Goal: Information Seeking & Learning: Learn about a topic

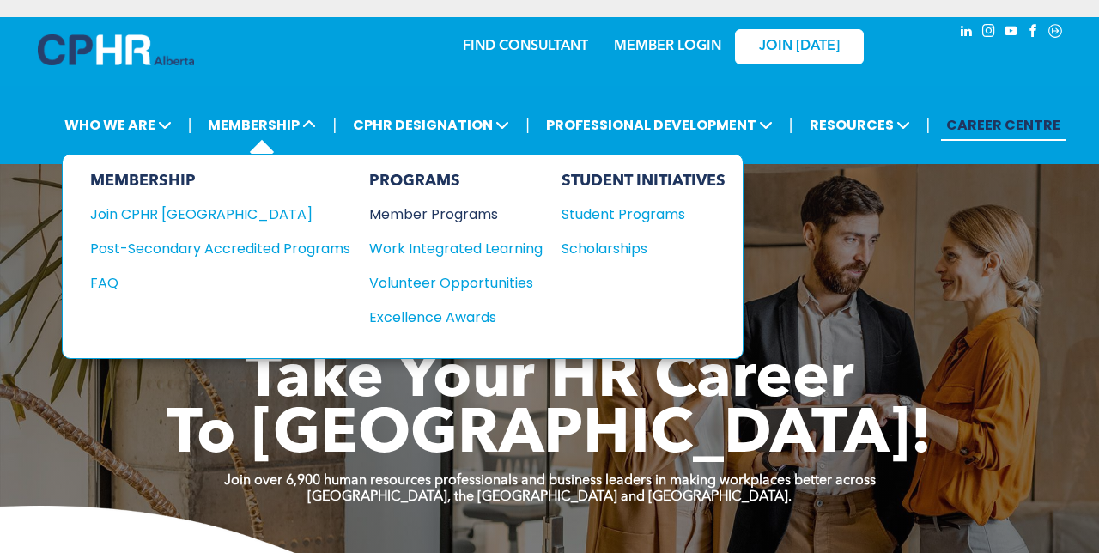
click at [448, 207] on div "Member Programs" at bounding box center [447, 213] width 156 height 21
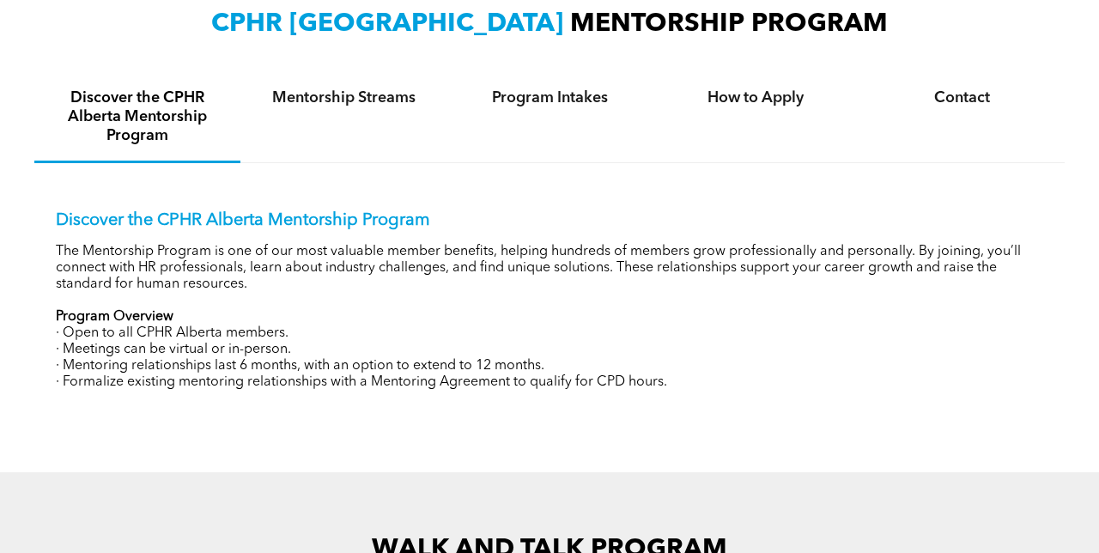
scroll to position [604, 0]
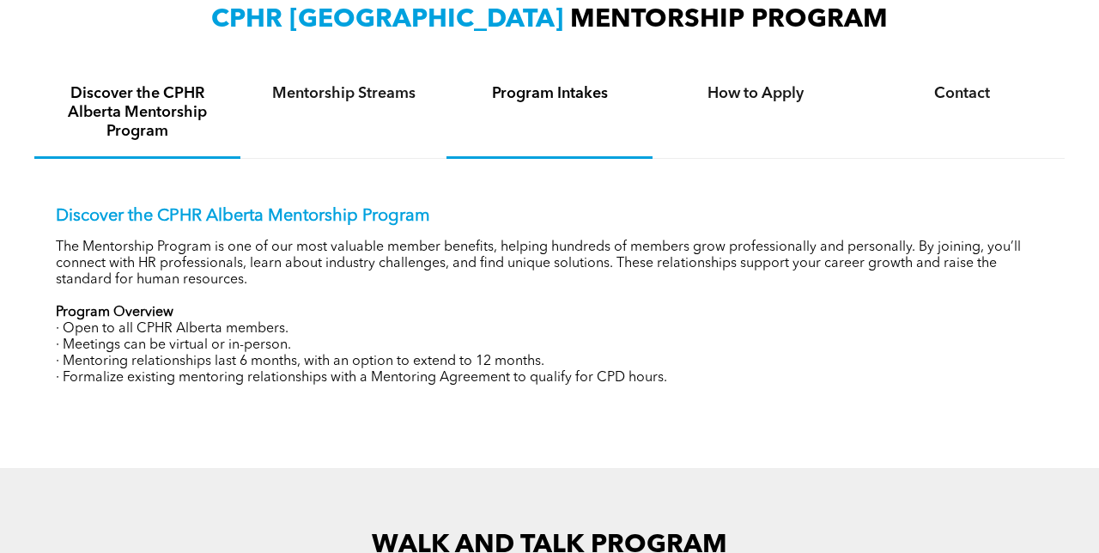
click at [593, 94] on h4 "Program Intakes" at bounding box center [549, 93] width 175 height 19
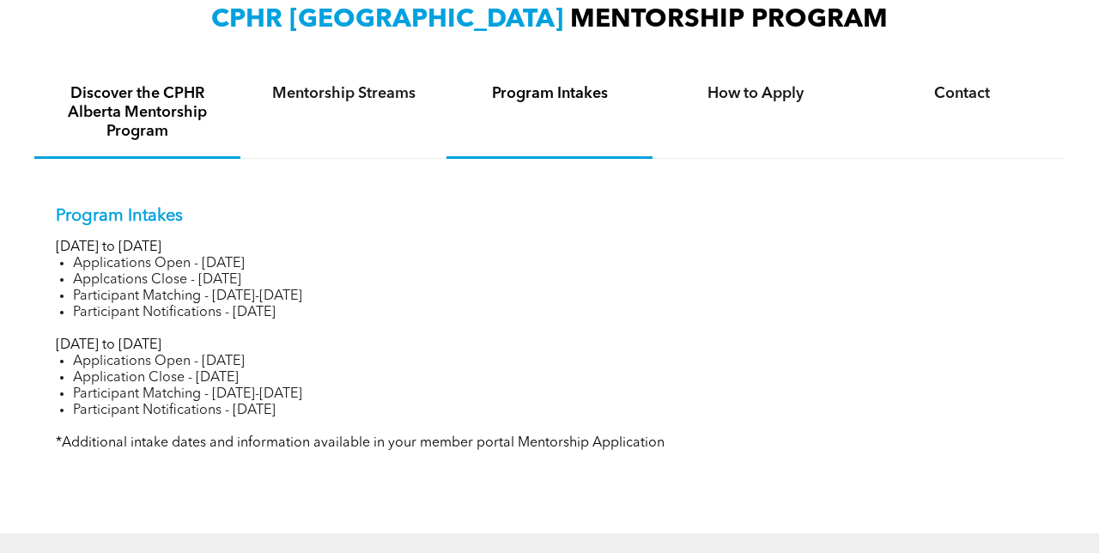
click at [181, 92] on h4 "Discover the CPHR Alberta Mentorship Program" at bounding box center [137, 112] width 175 height 57
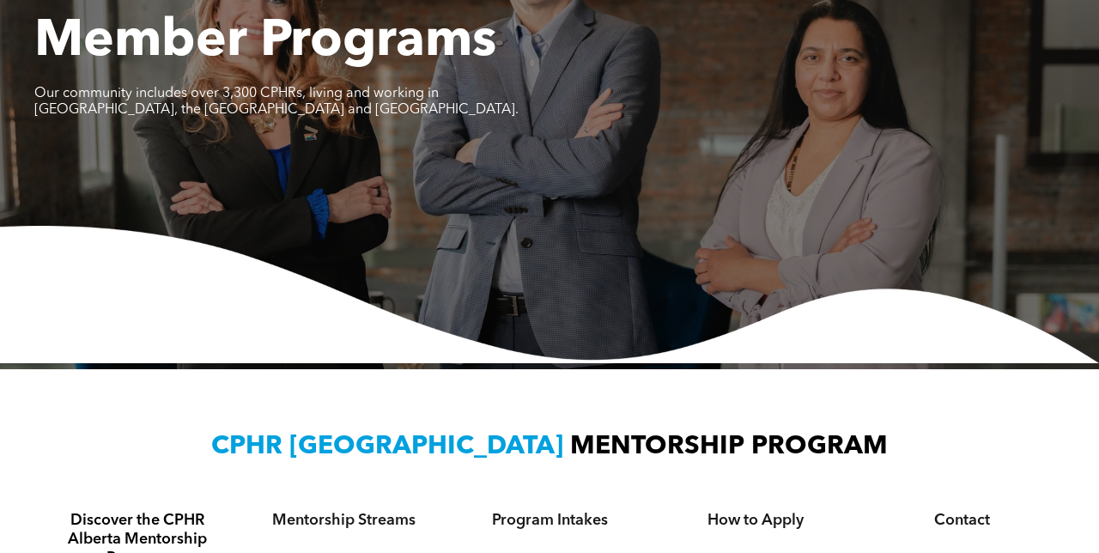
scroll to position [19, 0]
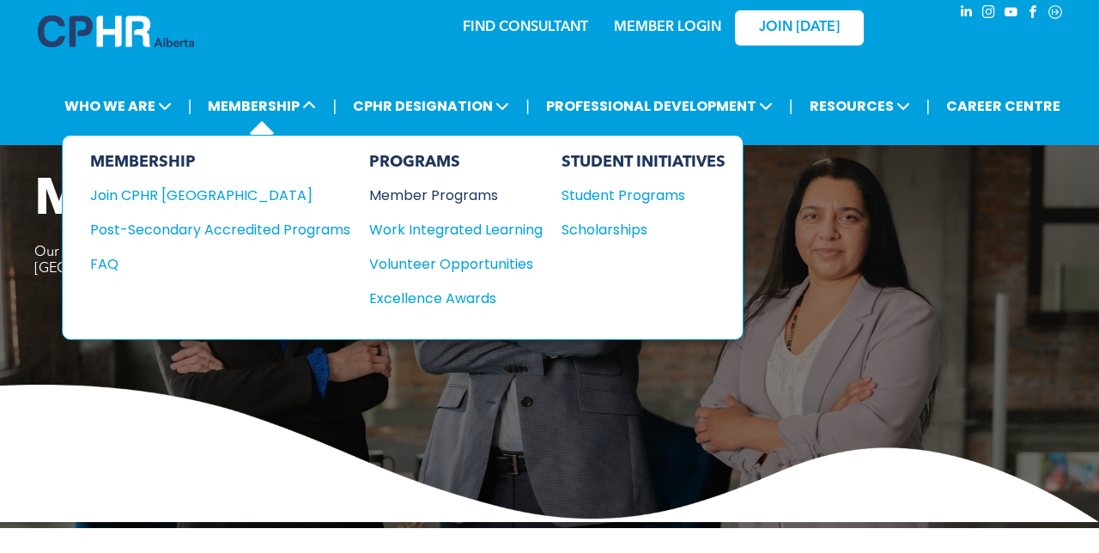
click at [480, 192] on div "Member Programs" at bounding box center [447, 195] width 156 height 21
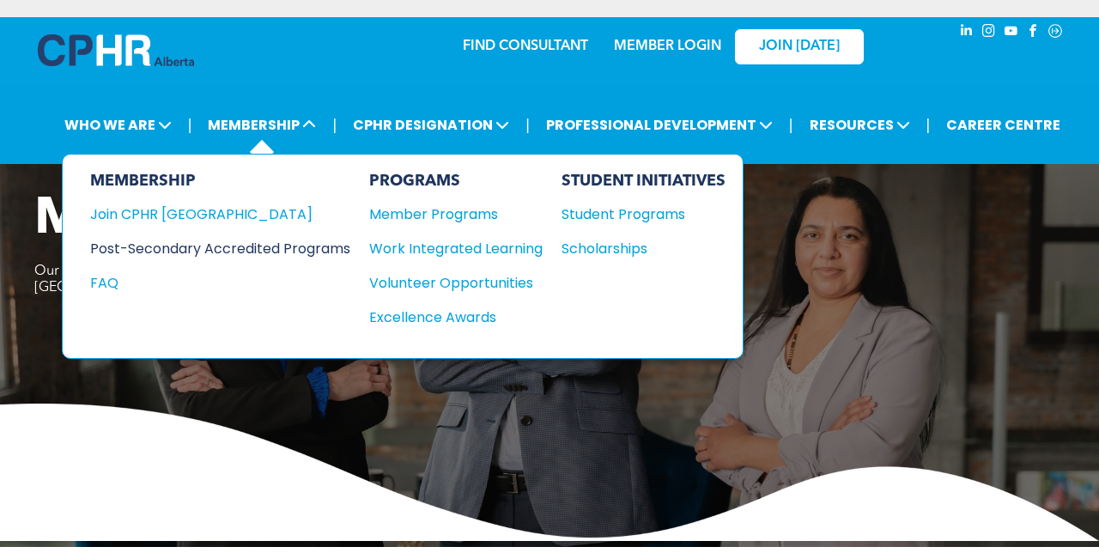
click at [197, 241] on div "Post-Secondary Accredited Programs" at bounding box center [207, 248] width 234 height 21
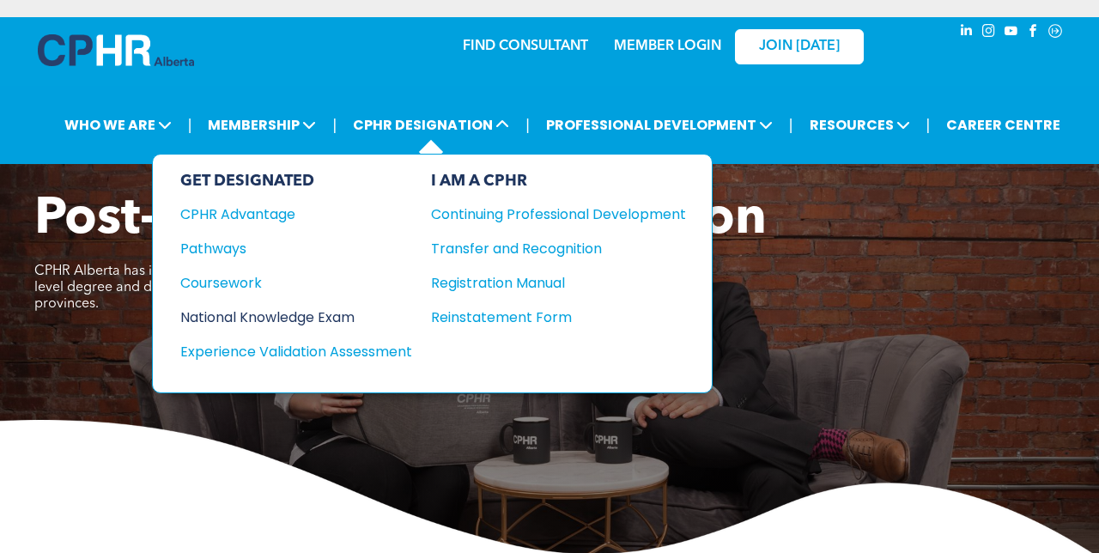
click at [253, 314] on div "National Knowledge Exam" at bounding box center [284, 316] width 209 height 21
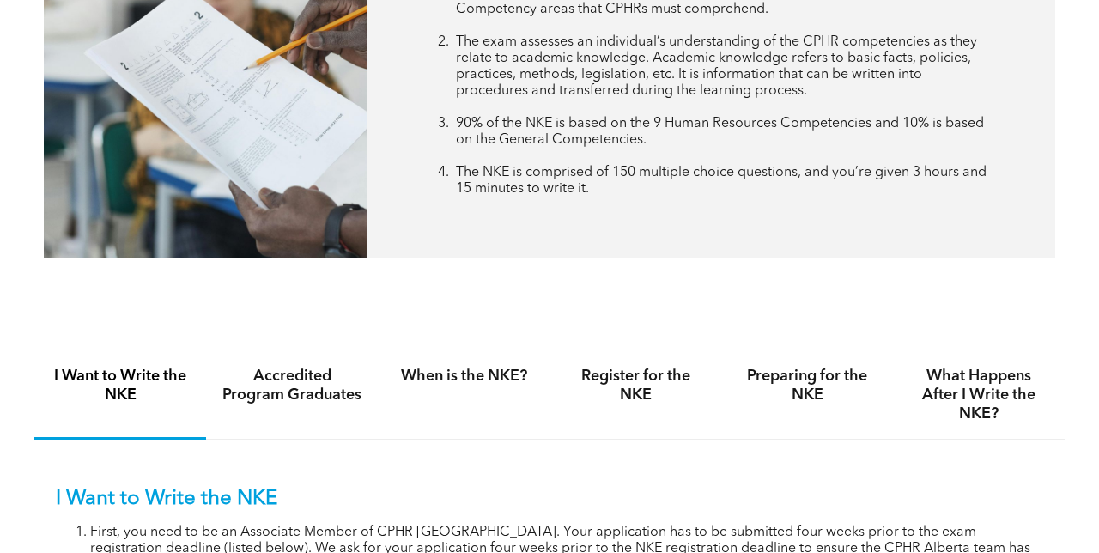
scroll to position [770, 0]
click at [819, 388] on h4 "Preparing for the NKE" at bounding box center [807, 386] width 141 height 38
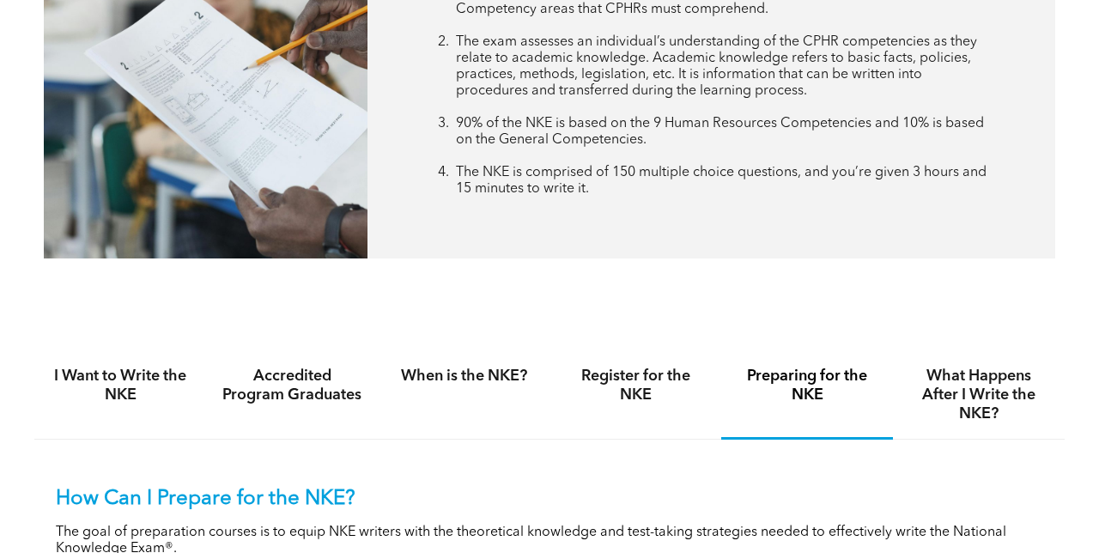
click at [819, 388] on h4 "Preparing for the NKE" at bounding box center [807, 386] width 141 height 38
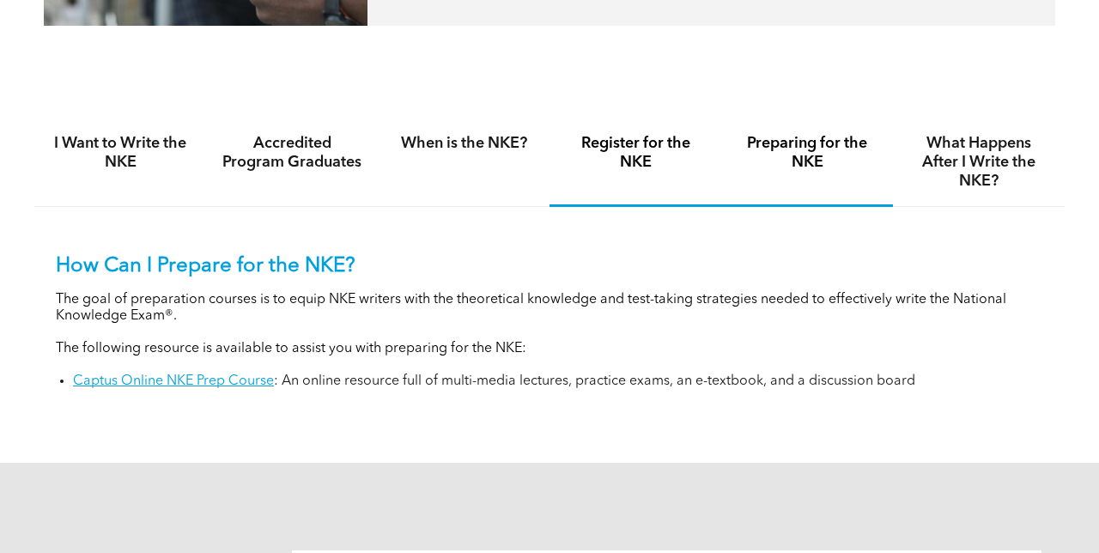
scroll to position [1051, 0]
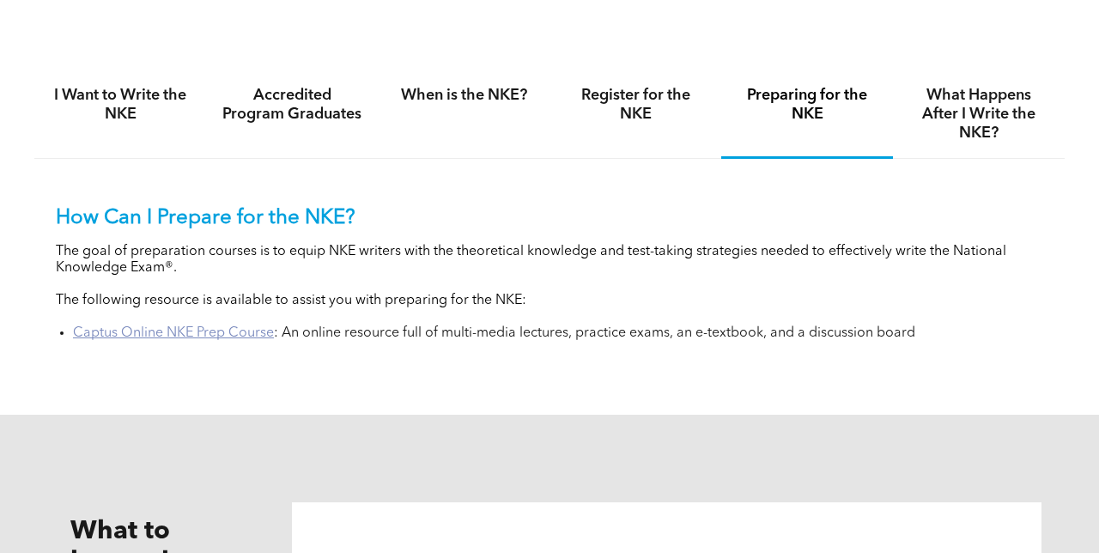
click at [247, 336] on link "Captus Online NKE Prep Course" at bounding box center [173, 333] width 201 height 14
click at [151, 336] on link "Captus Online NKE Prep Course" at bounding box center [173, 333] width 201 height 14
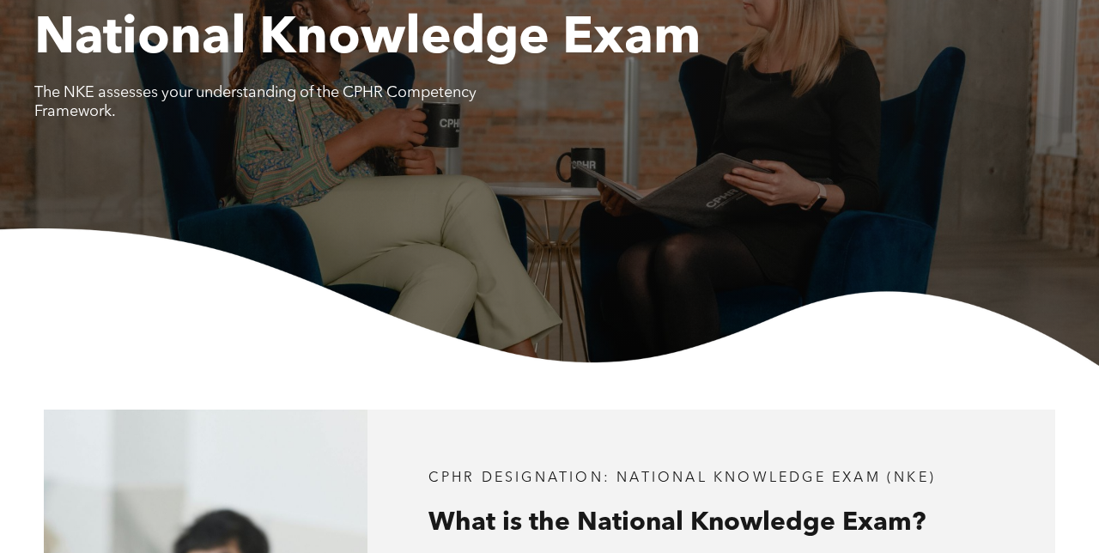
scroll to position [50, 0]
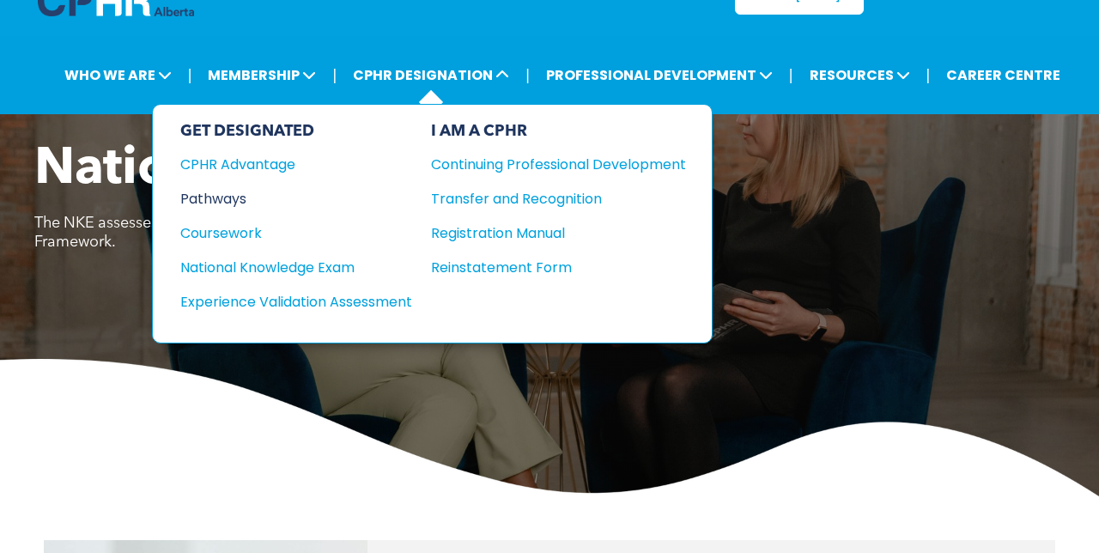
click at [209, 200] on div "Pathways" at bounding box center [284, 198] width 209 height 21
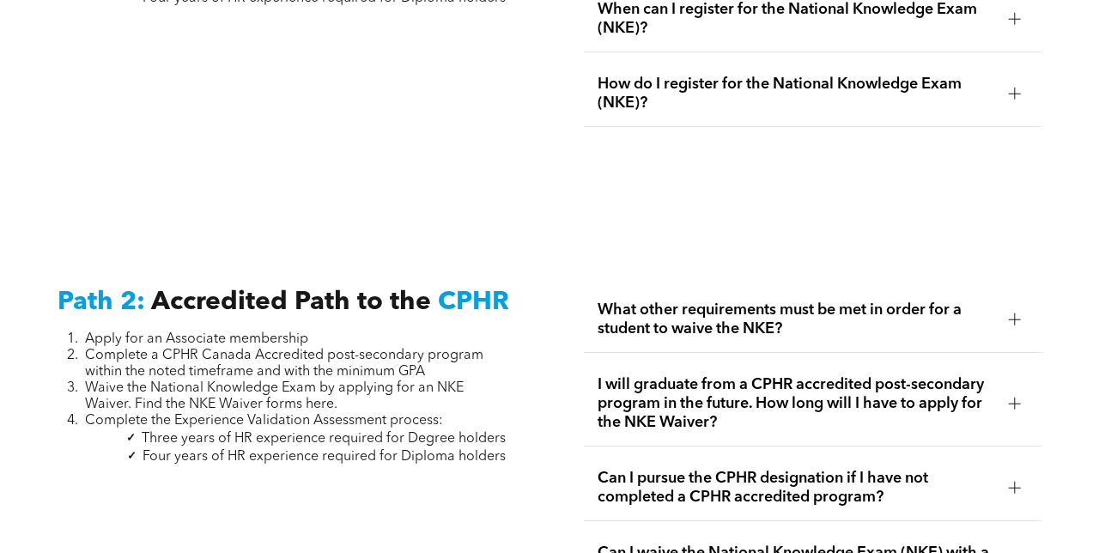
scroll to position [2500, 0]
click at [1010, 318] on div at bounding box center [1015, 318] width 12 height 1
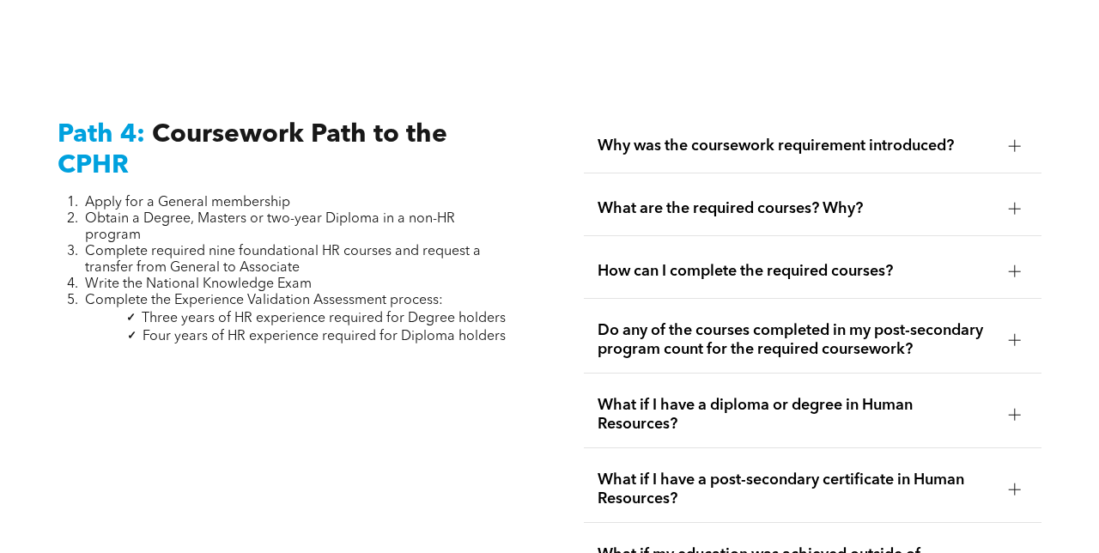
scroll to position [5231, 0]
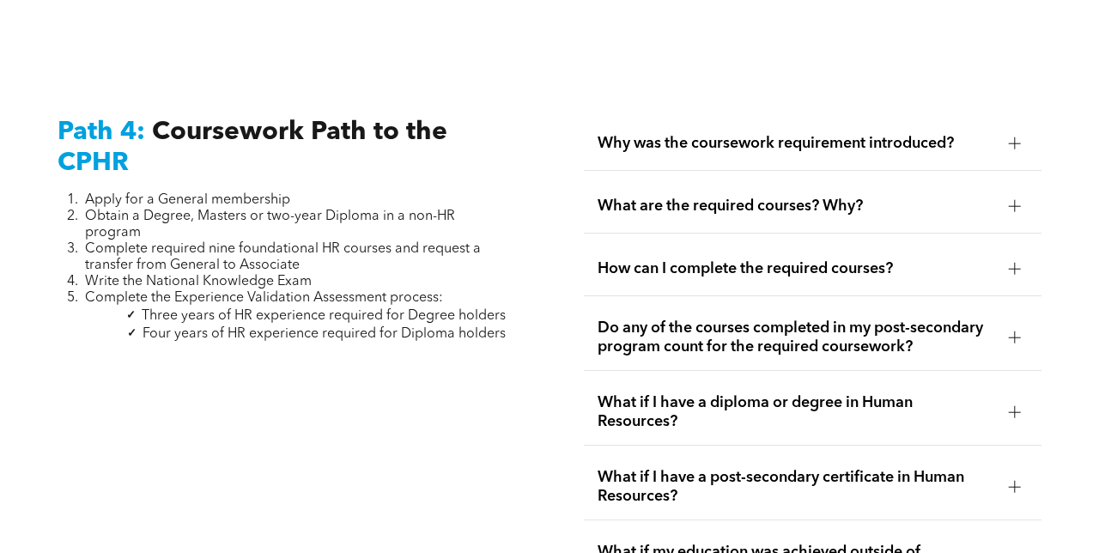
click at [1011, 137] on div at bounding box center [1015, 143] width 12 height 12
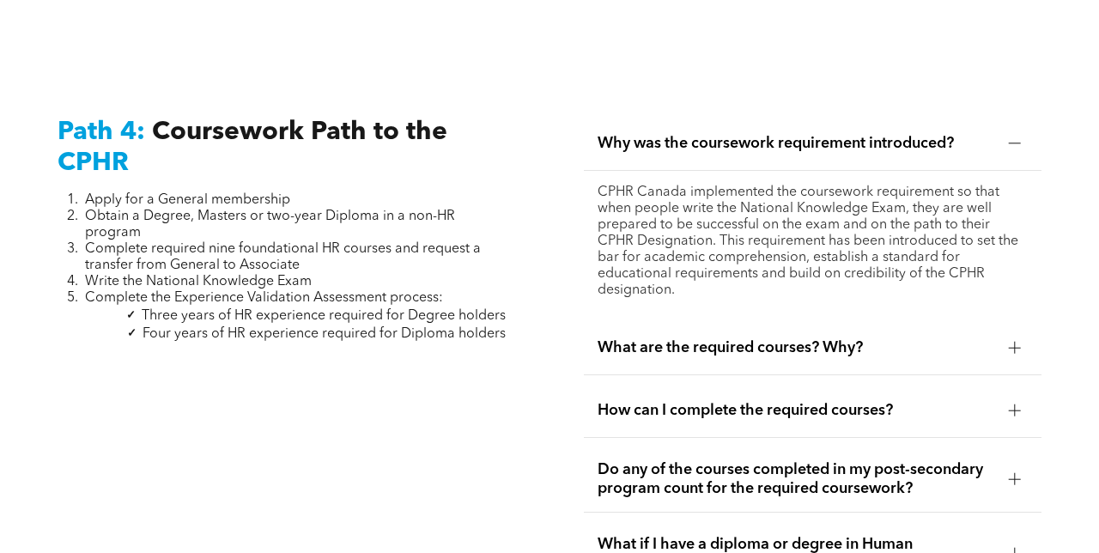
click at [1015, 342] on div at bounding box center [1014, 348] width 1 height 12
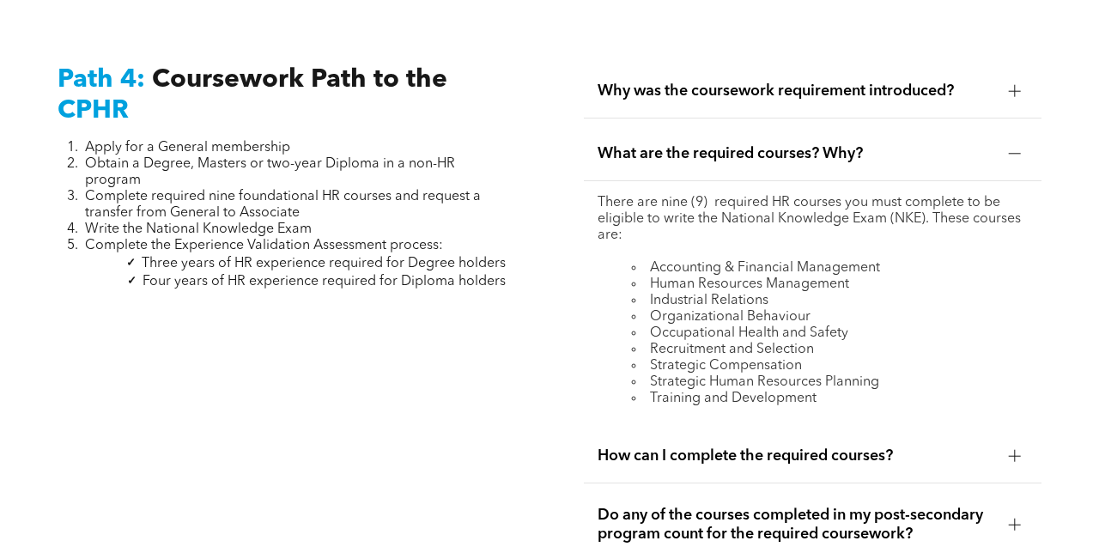
scroll to position [5286, 0]
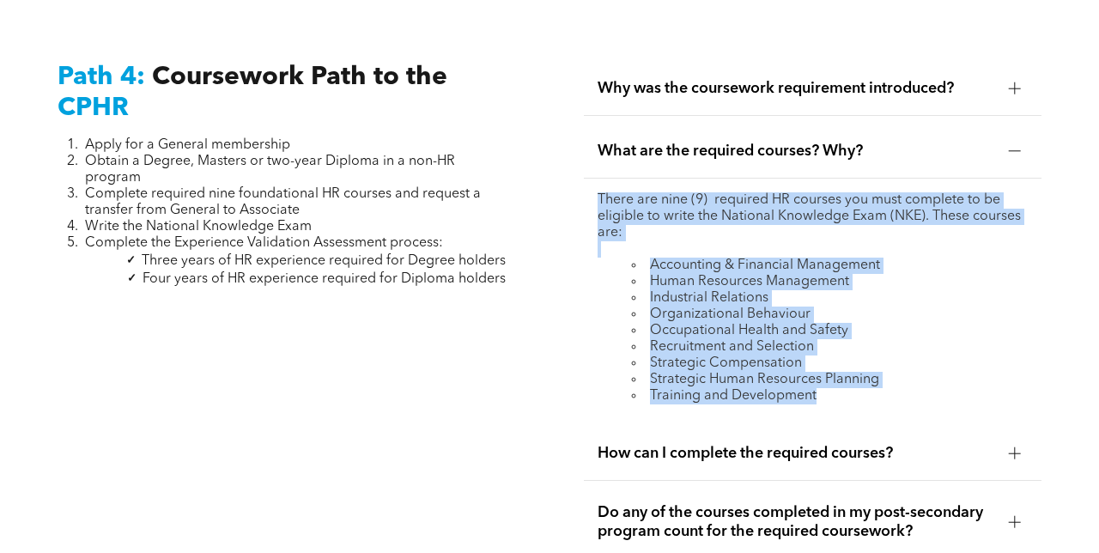
drag, startPoint x: 820, startPoint y: 361, endPoint x: 636, endPoint y: 220, distance: 232.0
click at [636, 220] on div "There are nine (9) required HR courses you must complete to be eligible to writ…" at bounding box center [813, 298] width 430 height 212
copy div "There are nine (9) required HR courses you must complete to be eligible to writ…"
